Goal: Transaction & Acquisition: Purchase product/service

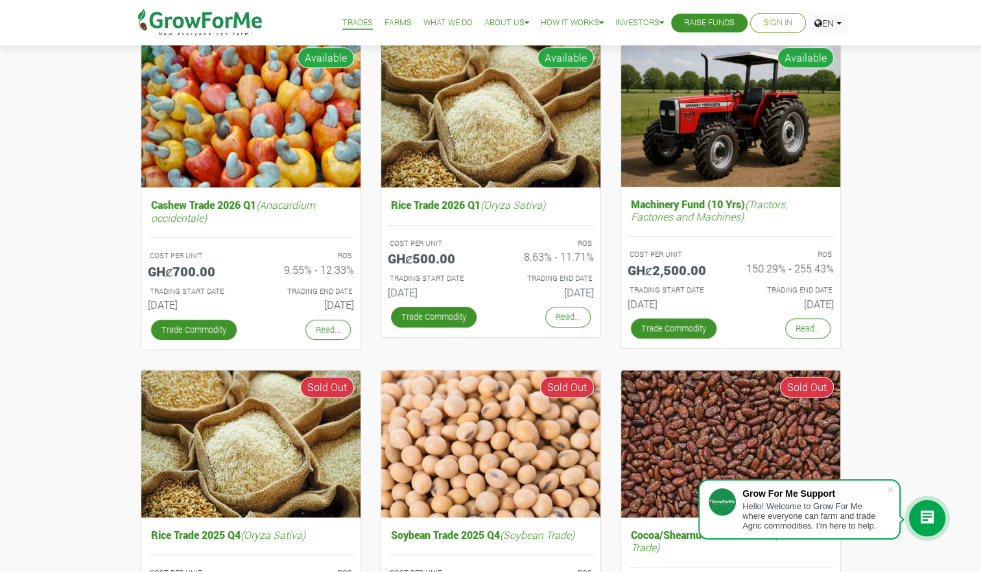
scroll to position [496, 0]
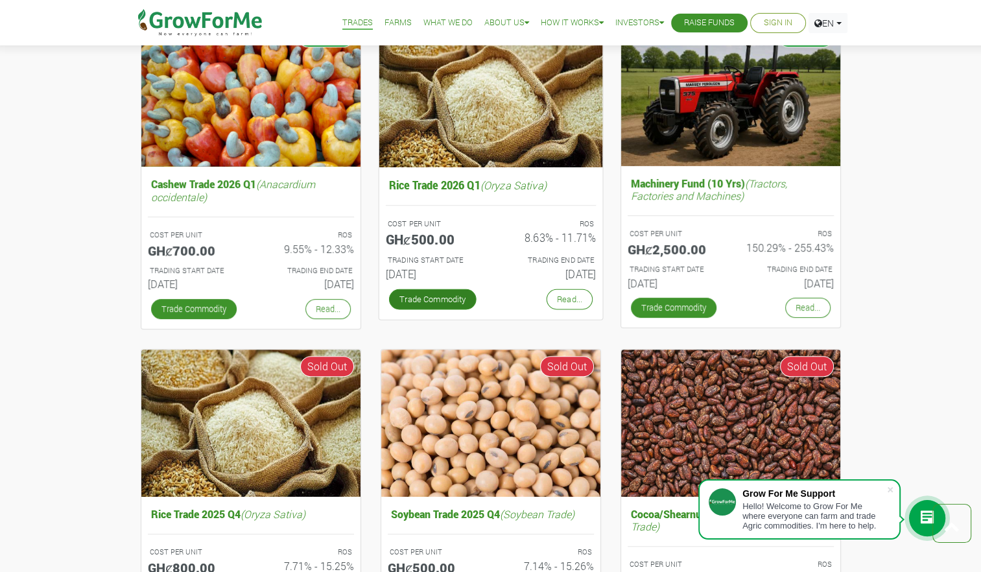
click at [431, 298] on link "Trade Commodity" at bounding box center [433, 299] width 88 height 21
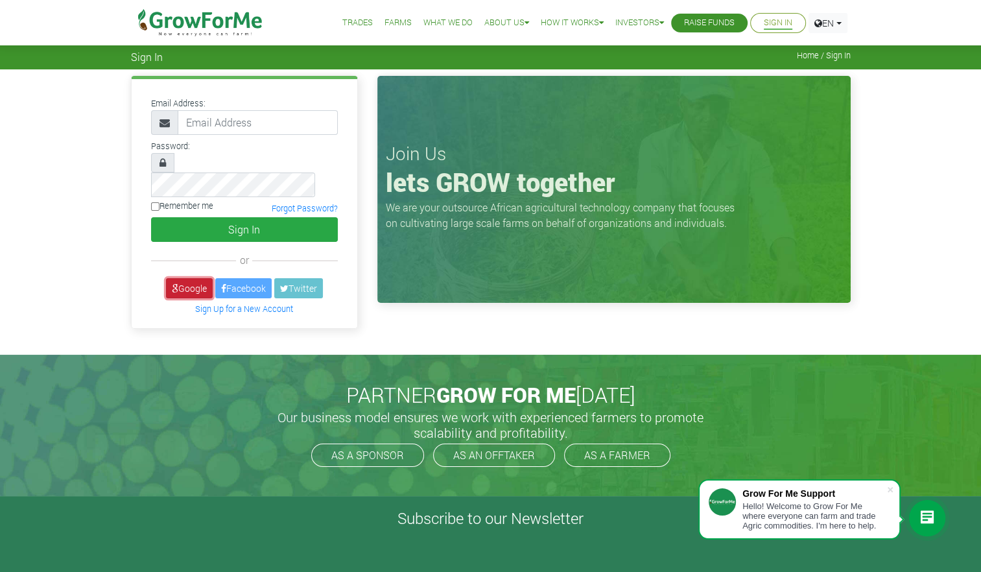
click at [182, 278] on link "Google" at bounding box center [189, 288] width 47 height 20
